Goal: Book appointment/travel/reservation

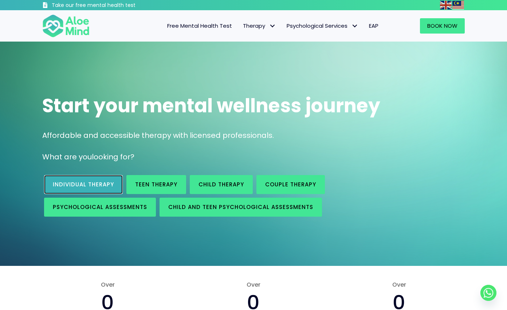
click at [110, 182] on span "Individual therapy" at bounding box center [83, 184] width 61 height 8
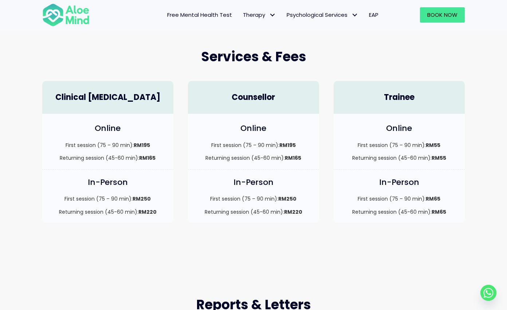
scroll to position [169, 0]
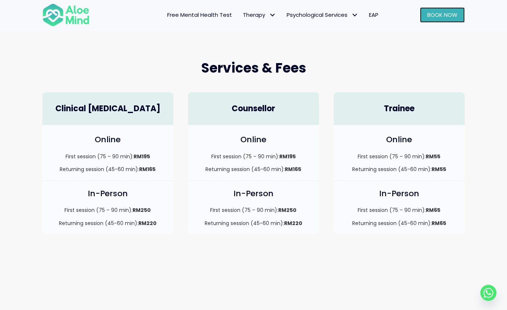
click at [452, 15] on span "Book Now" at bounding box center [442, 15] width 30 height 8
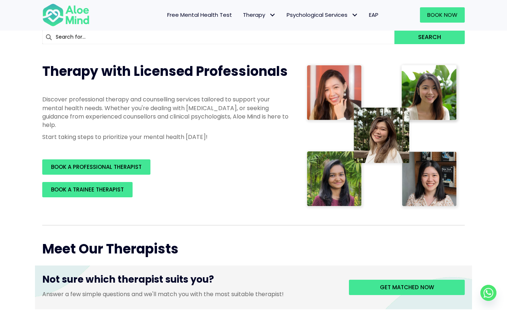
scroll to position [91, 0]
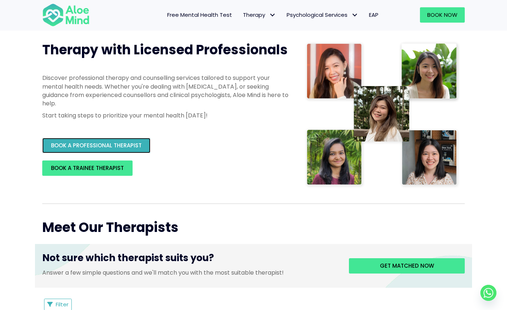
click at [103, 150] on link "BOOK A PROFESSIONAL THERAPIST" at bounding box center [96, 145] width 108 height 15
